Goal: Task Accomplishment & Management: Manage account settings

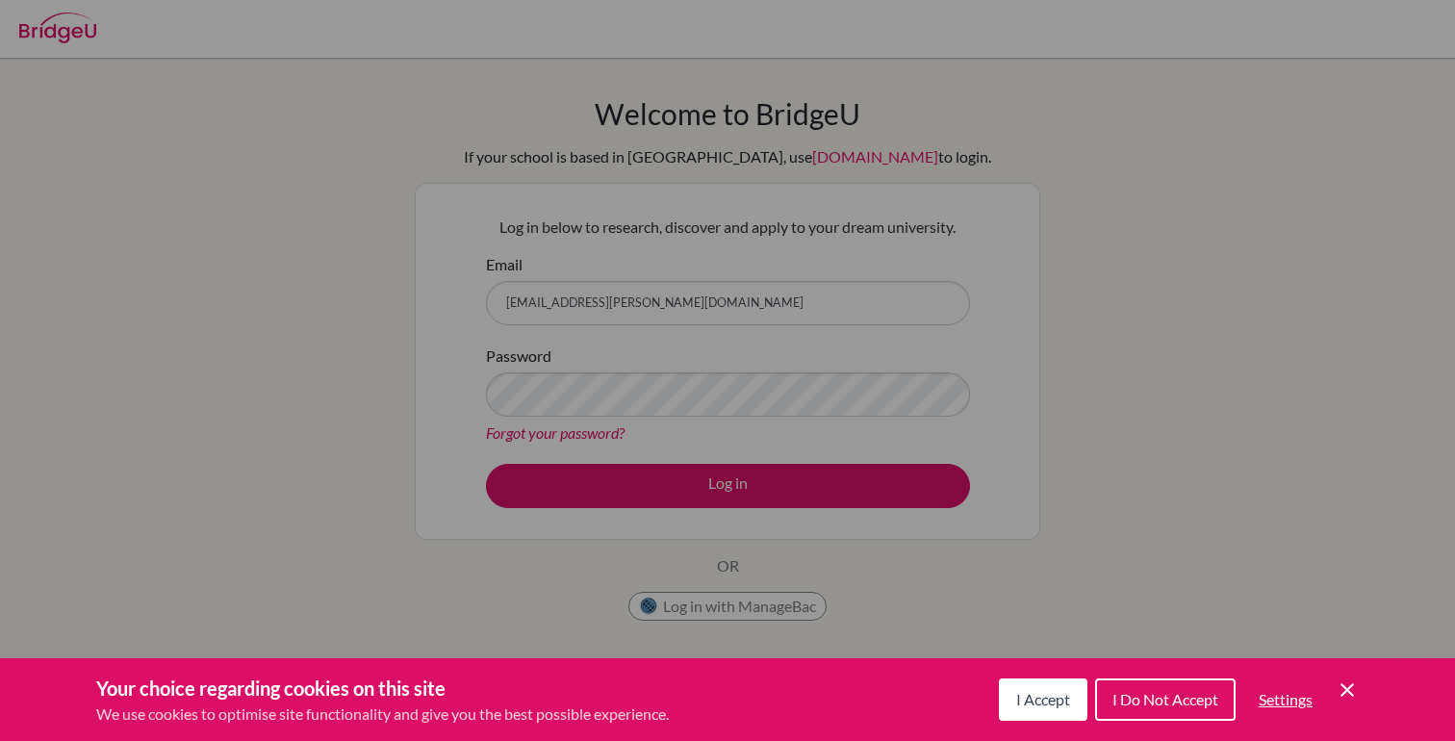
click at [1020, 695] on span "I Accept" at bounding box center [1043, 699] width 54 height 18
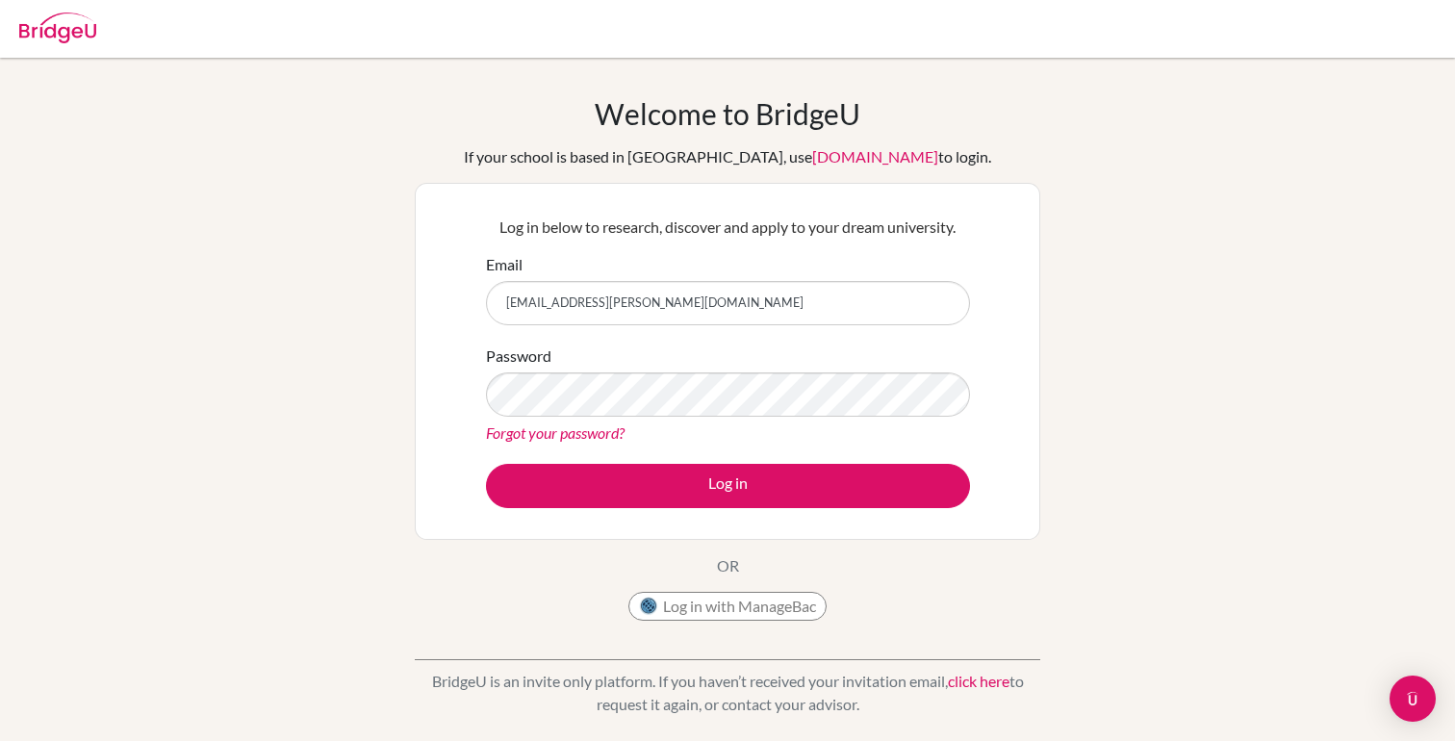
click at [753, 416] on div "Password Forgot your password?" at bounding box center [728, 394] width 484 height 100
click at [548, 432] on link "Forgot your password?" at bounding box center [555, 432] width 139 height 18
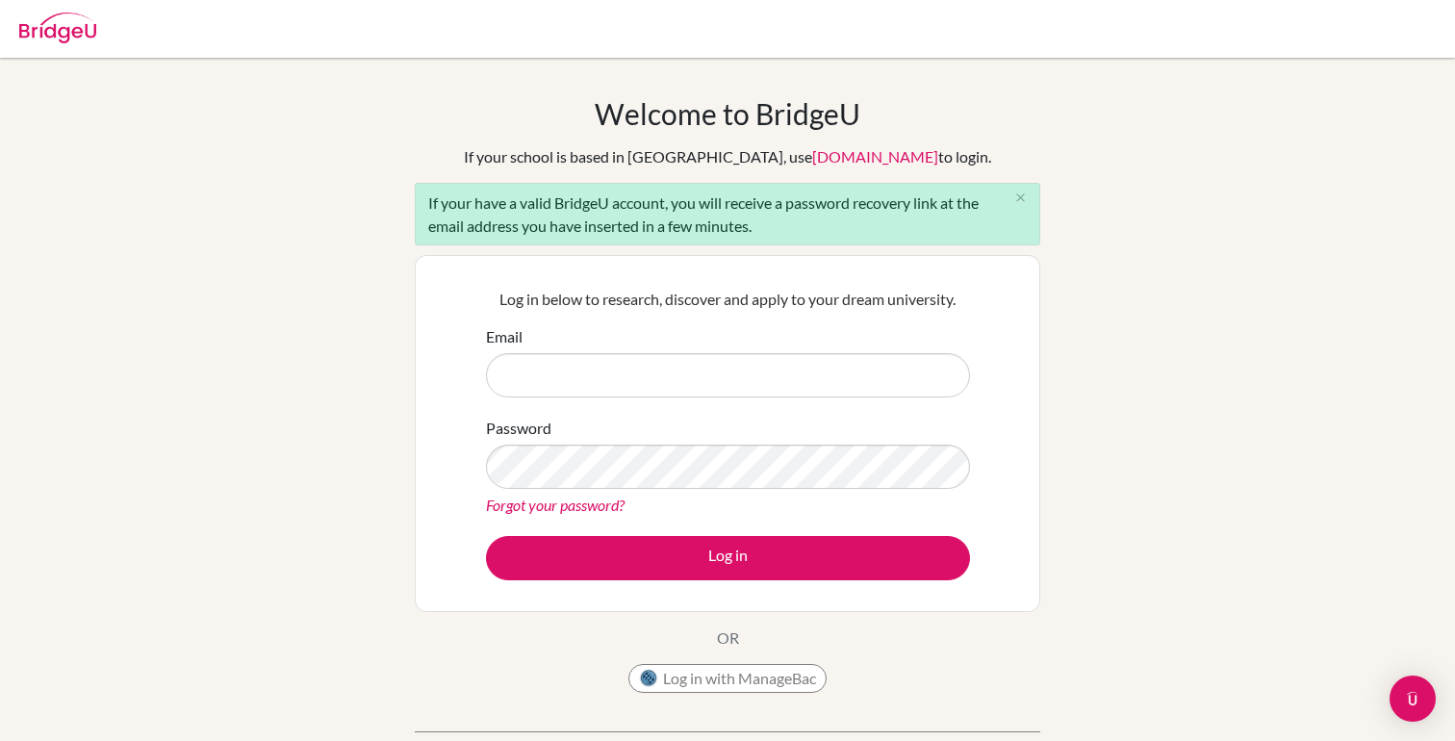
click at [609, 381] on input "Email" at bounding box center [728, 375] width 484 height 44
type input "alexander.carlino@lcis.bs"
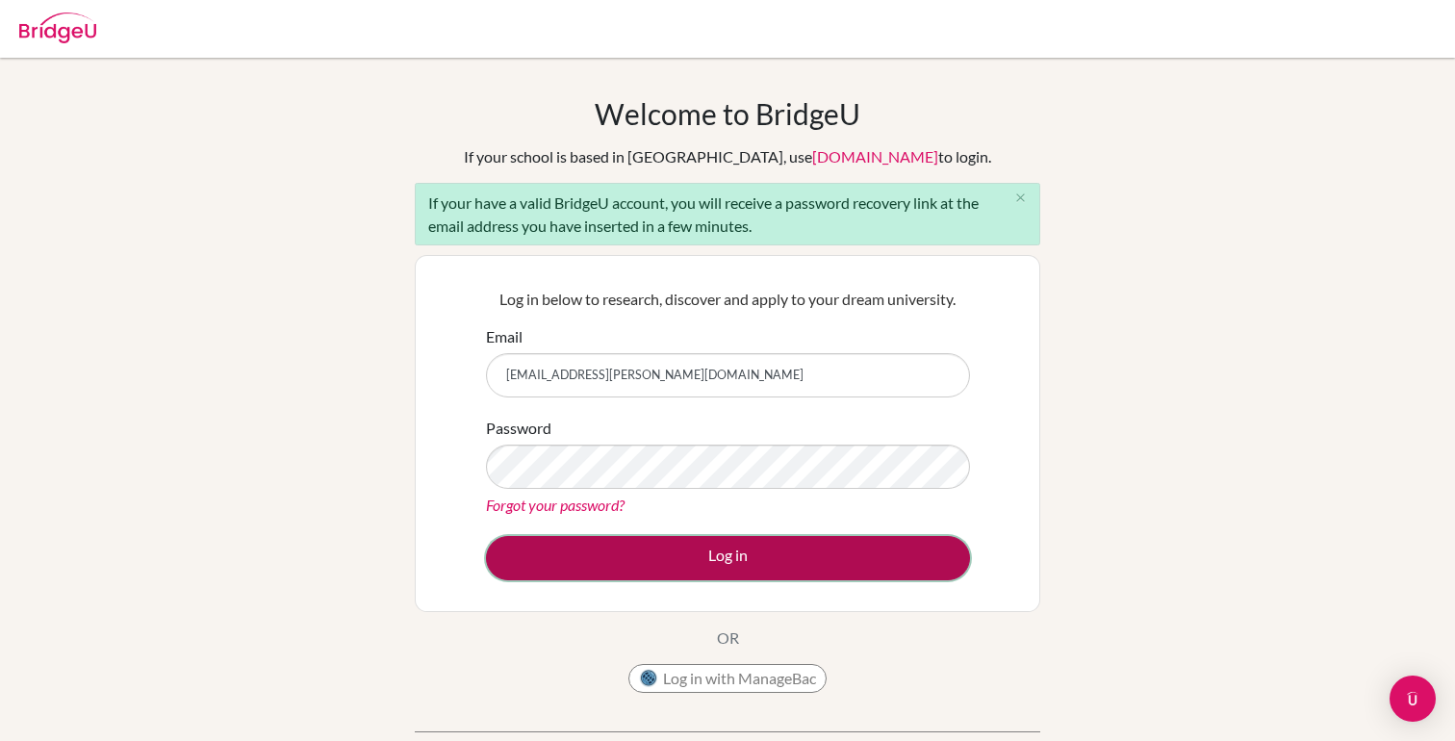
click at [747, 571] on button "Log in" at bounding box center [728, 558] width 484 height 44
